Goal: Information Seeking & Learning: Learn about a topic

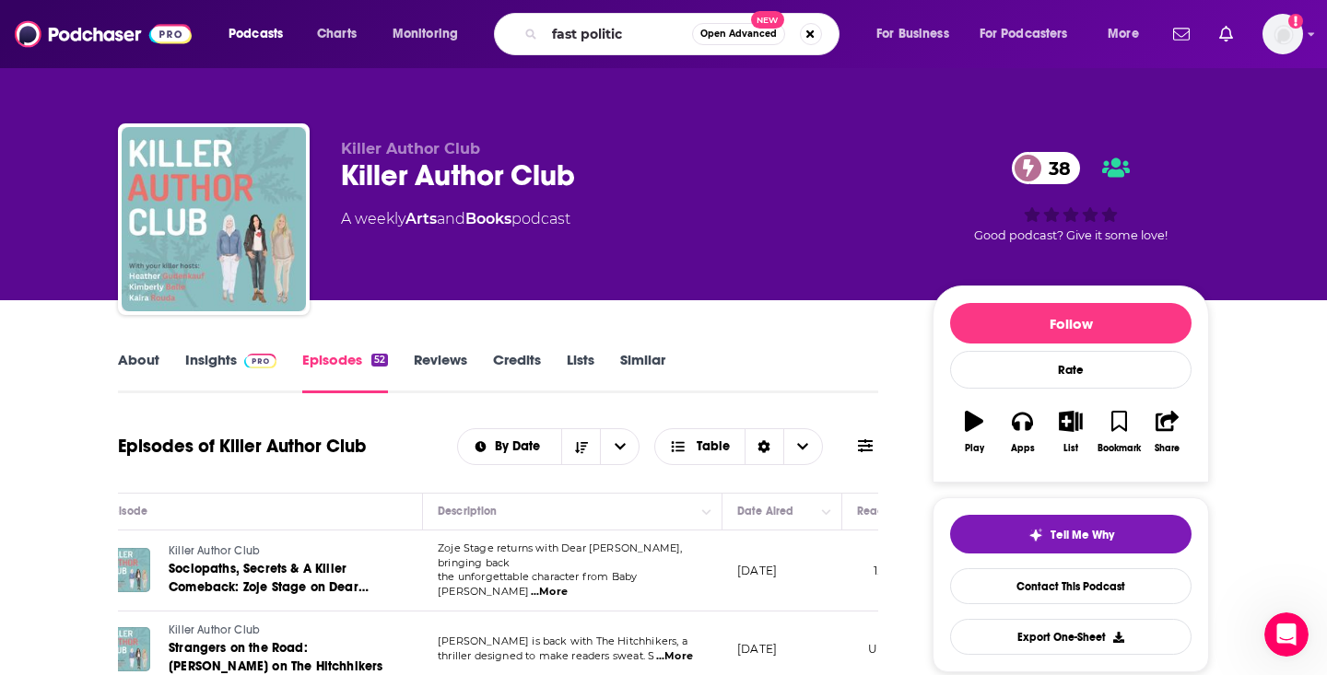
type input "fast politics"
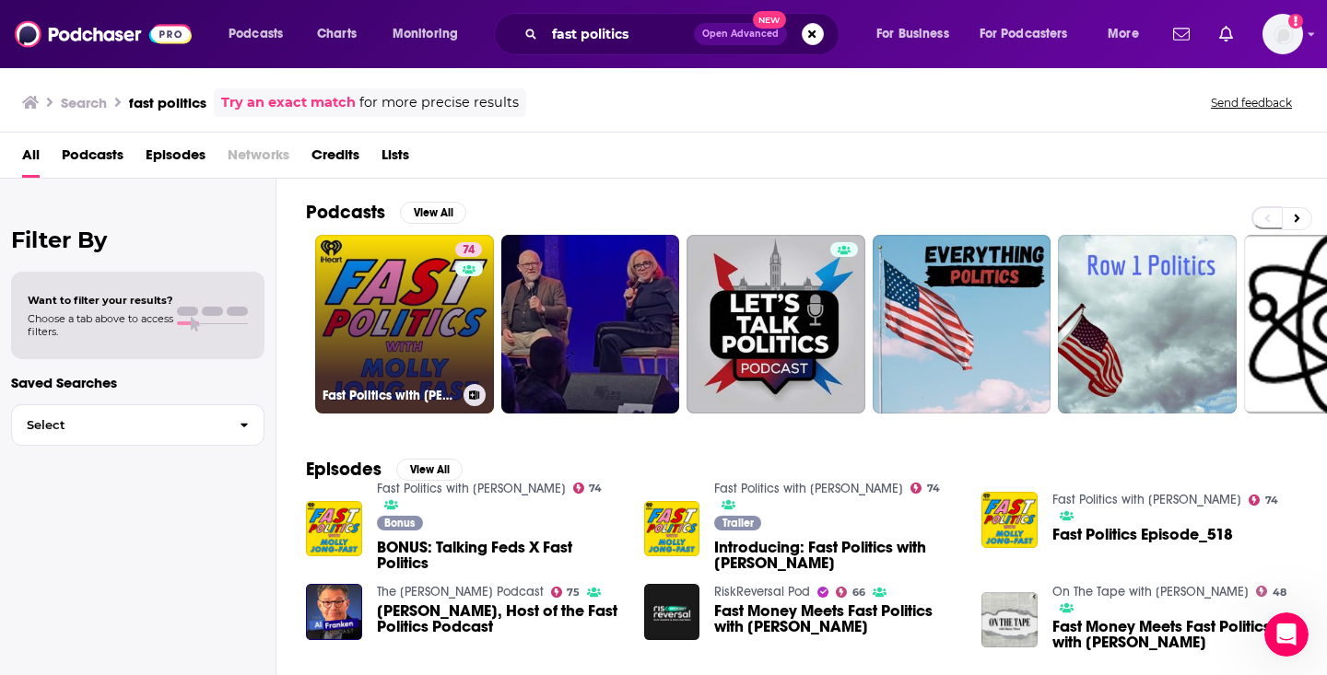
click at [412, 336] on link "74 Fast Politics with [PERSON_NAME]" at bounding box center [404, 324] width 179 height 179
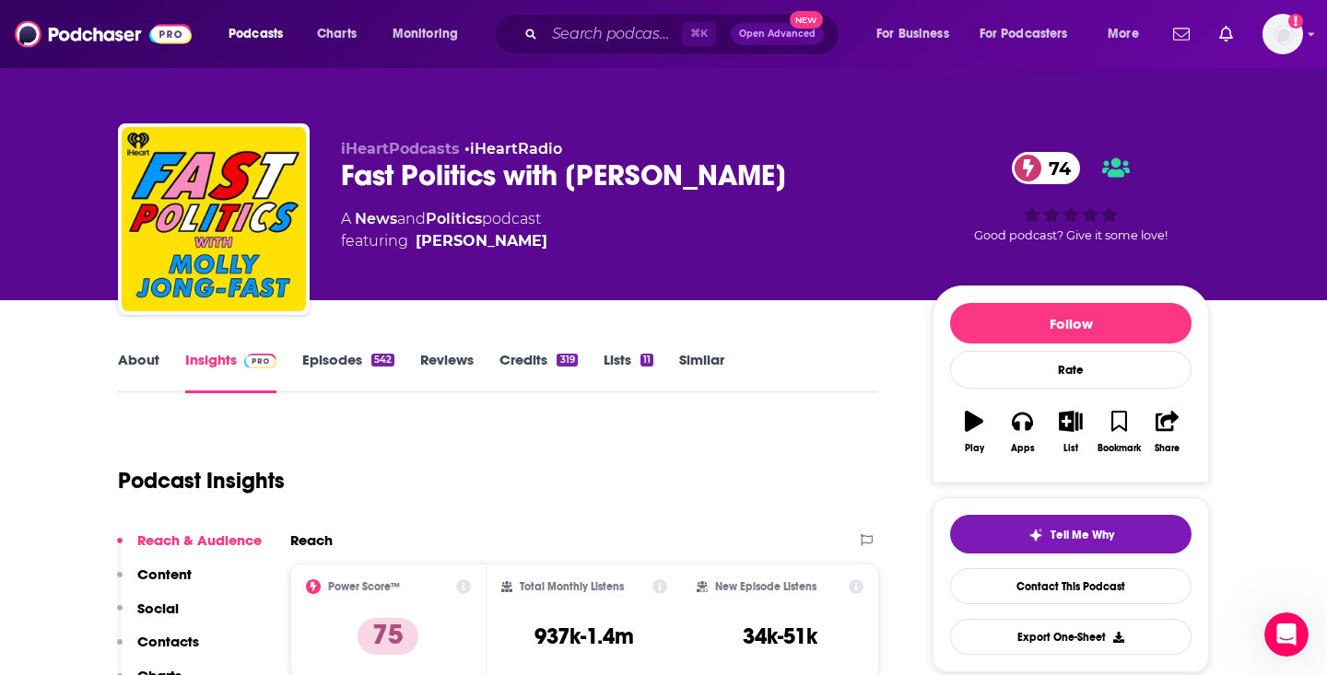
click at [368, 364] on link "Episodes 542" at bounding box center [348, 372] width 92 height 42
